Goal: Task Accomplishment & Management: Use online tool/utility

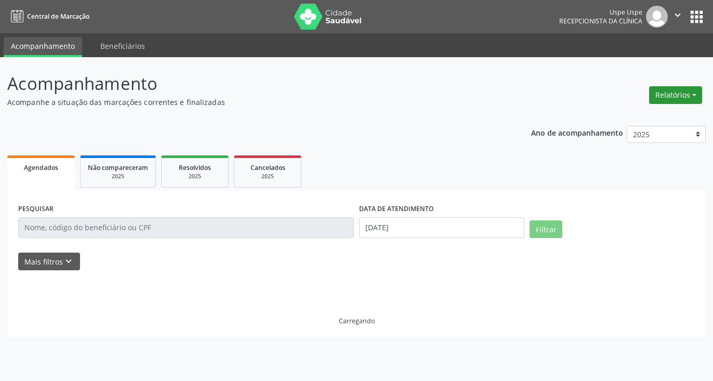
click at [669, 102] on button "Relatórios" at bounding box center [675, 95] width 53 height 18
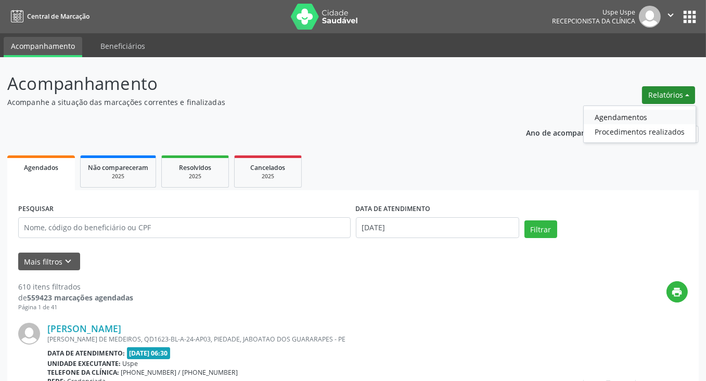
click at [625, 111] on link "Agendamentos" at bounding box center [639, 117] width 112 height 15
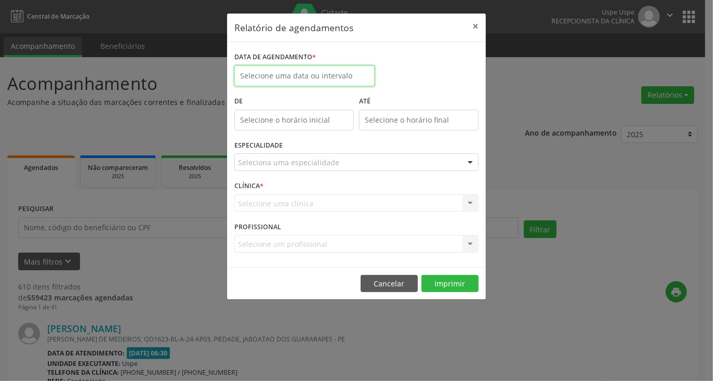
click at [334, 78] on input "text" at bounding box center [305, 76] width 140 height 21
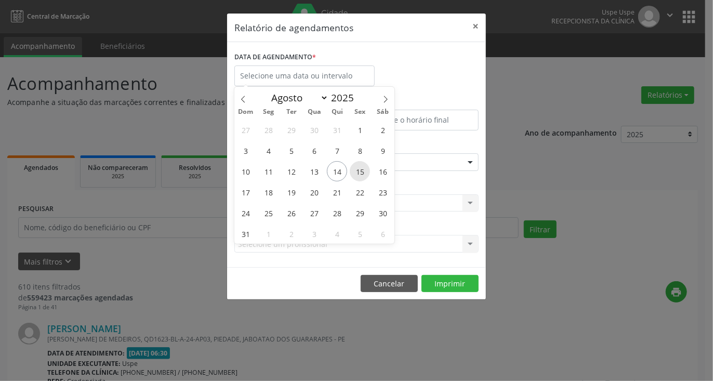
click at [362, 171] on span "15" at bounding box center [360, 171] width 20 height 20
type input "[DATE]"
click at [362, 171] on span "15" at bounding box center [360, 171] width 20 height 20
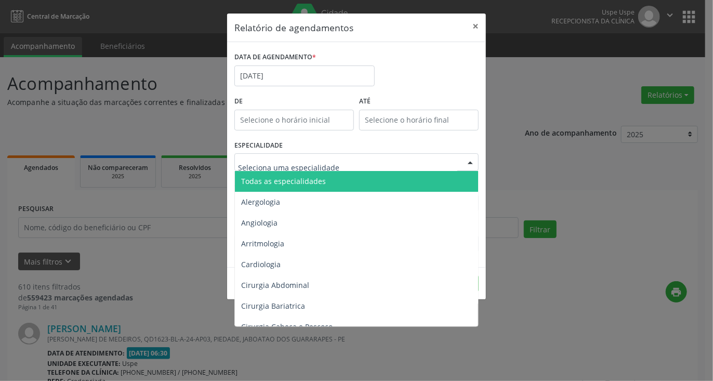
click at [348, 164] on div at bounding box center [357, 162] width 244 height 18
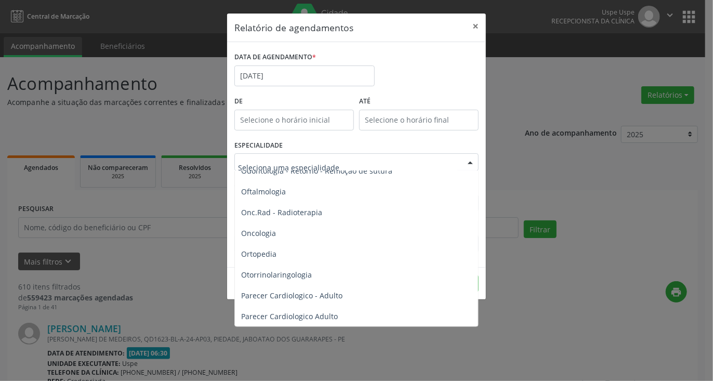
scroll to position [1456, 0]
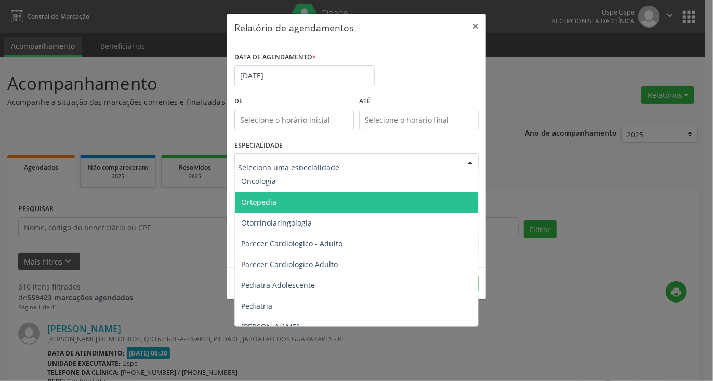
click at [293, 207] on span "Ortopedia" at bounding box center [357, 202] width 245 height 21
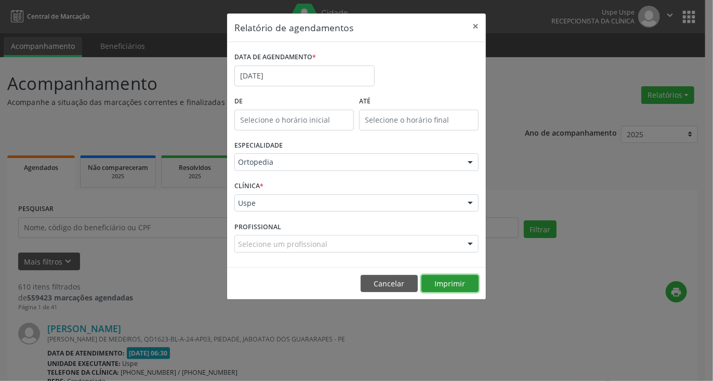
click at [442, 282] on button "Imprimir" at bounding box center [450, 284] width 57 height 18
